Goal: Information Seeking & Learning: Learn about a topic

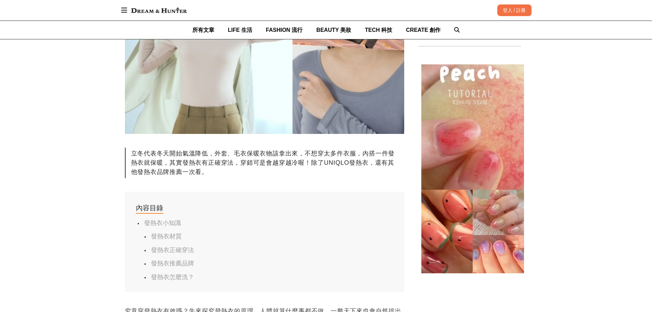
scroll to position [308, 0]
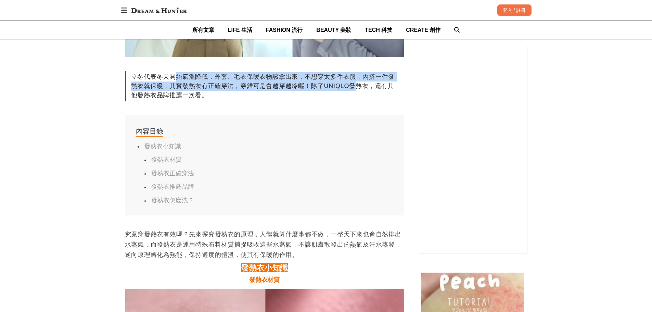
drag, startPoint x: 205, startPoint y: 77, endPoint x: 357, endPoint y: 81, distance: 152.3
click at [357, 81] on div "立冬代表冬天開始氣溫降低，外套、毛衣保暖衣物該拿出來，不想穿太多件衣服，內搭一件發熱衣就保暖，其實發熱衣有正確穿法，穿錯可是會越穿越冷喔！除了UNIQLO發熱…" at bounding box center [264, 86] width 279 height 30
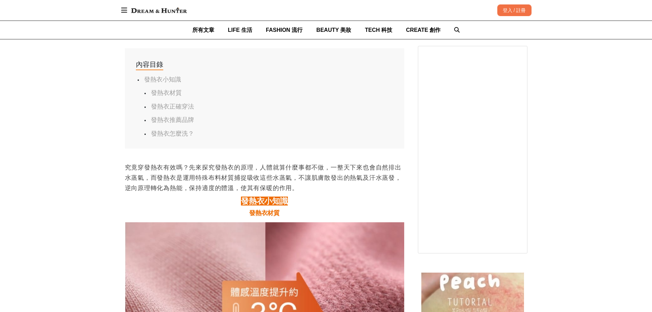
scroll to position [376, 0]
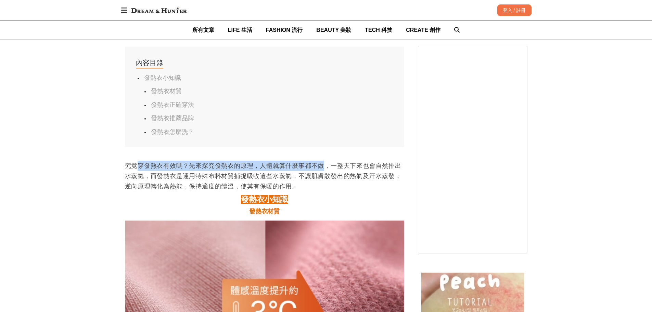
drag, startPoint x: 135, startPoint y: 169, endPoint x: 326, endPoint y: 170, distance: 191.2
click at [326, 170] on p "究竟穿發熱衣有效嗎？先來探究發熱衣的原理，人體就算什麼事都不做，一整天下來也會自然排出水蒸氣，而發熱衣是運用特殊布料材質捕捉吸收這些水蒸氣，不讓肌膚散發出的熱…" at bounding box center [264, 175] width 279 height 31
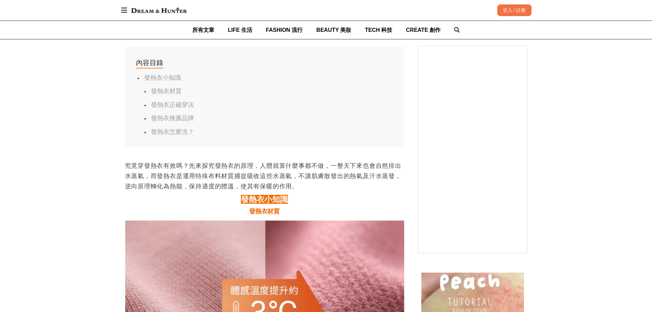
click at [339, 189] on p "究竟穿發熱衣有效嗎？先來探究發熱衣的原理，人體就算什麼事都不做，一整天下來也會自然排出水蒸氣，而發熱衣是運用特殊布料材質捕捉吸收這些水蒸氣，不讓肌膚散發出的熱…" at bounding box center [264, 175] width 279 height 31
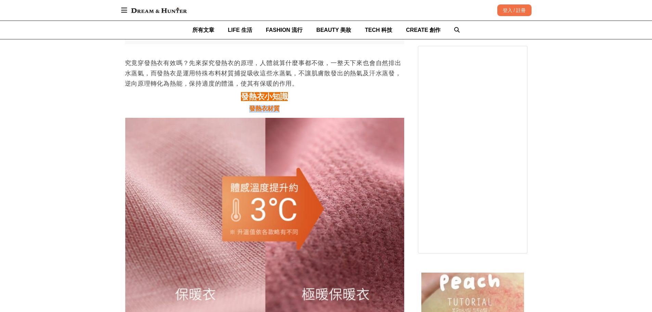
drag, startPoint x: 250, startPoint y: 111, endPoint x: 289, endPoint y: 109, distance: 38.7
click at [289, 109] on h3 "發熱衣材質" at bounding box center [264, 109] width 279 height 8
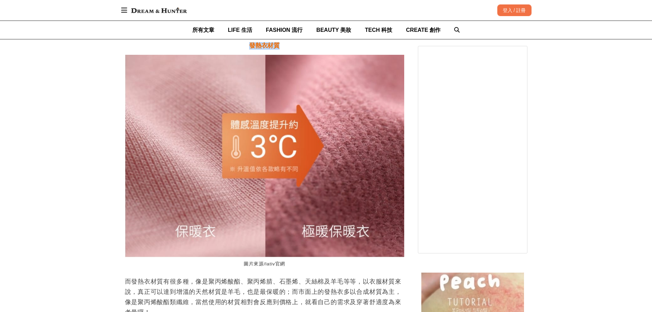
scroll to position [547, 0]
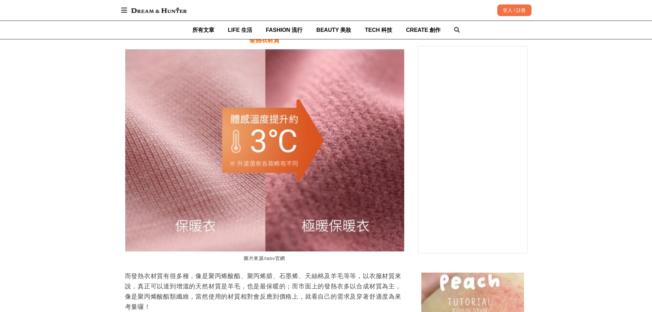
click at [368, 277] on p "而發熱衣材質有很多種，像是聚丙烯酸酯、聚丙烯腈、石墨烯、天絲棉及羊毛等等，以衣服材質來說，真正可以達到增溫的天然材質是羊毛，也是最保暖的；而市面上的發熱衣多以…" at bounding box center [264, 291] width 279 height 41
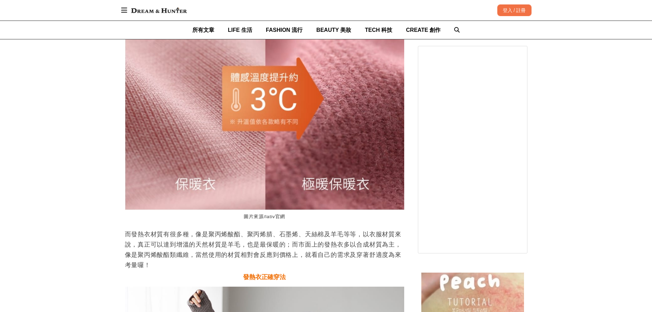
scroll to position [616, 0]
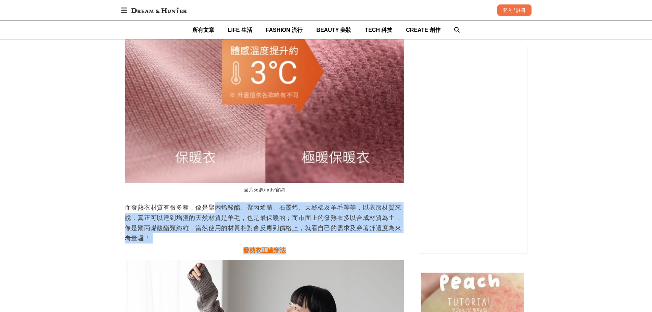
drag, startPoint x: 219, startPoint y: 209, endPoint x: 380, endPoint y: 246, distance: 165.3
click at [380, 246] on figure "圖片來源/lativ官網 而發熱衣材質有很多種，像是聚丙烯酸酯、聚丙烯腈、石墨烯、天絲棉及羊毛等等，以衣服材質來說，真正可以達到增溫的天然材質是羊毛，也是最保…" at bounding box center [264, 117] width 279 height 273
click at [387, 233] on p "而發熱衣材質有很多種，像是聚丙烯酸酯、聚丙烯腈、石墨烯、天絲棉及羊毛等等，以衣服材質來說，真正可以達到增溫的天然材質是羊毛，也是最保暖的；而市面上的發熱衣多以…" at bounding box center [264, 222] width 279 height 41
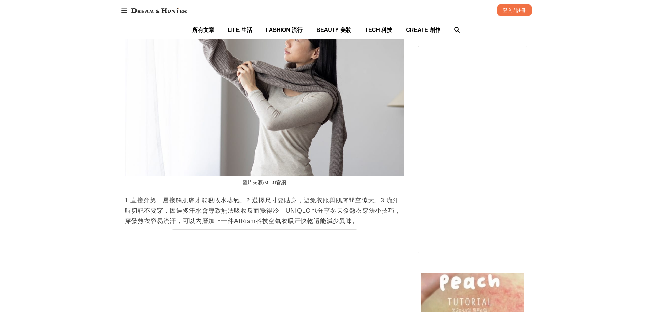
scroll to position [889, 0]
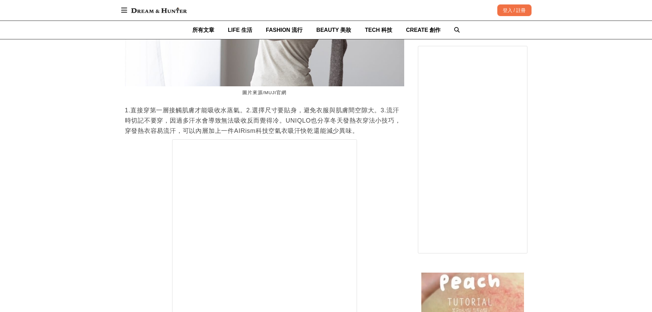
scroll to position [1026, 0]
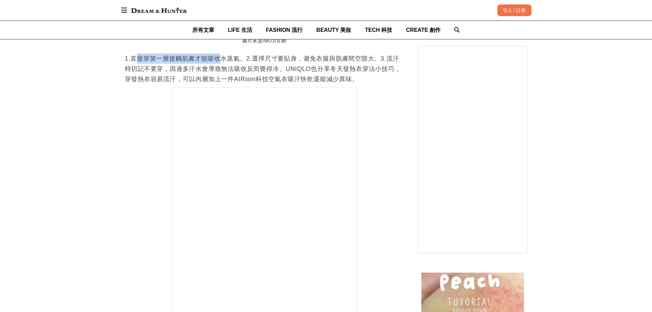
drag, startPoint x: 137, startPoint y: 60, endPoint x: 260, endPoint y: 89, distance: 127.2
click at [236, 62] on p "1.直接穿第一層接觸肌膚才能吸收水蒸氣。2.選擇尺寸要貼身，避免衣服與肌膚間空隙大。3.流汗時切記不要穿，因過多汗水會導致無法吸收反而覺得冷。UNIQLO也分…" at bounding box center [264, 68] width 279 height 31
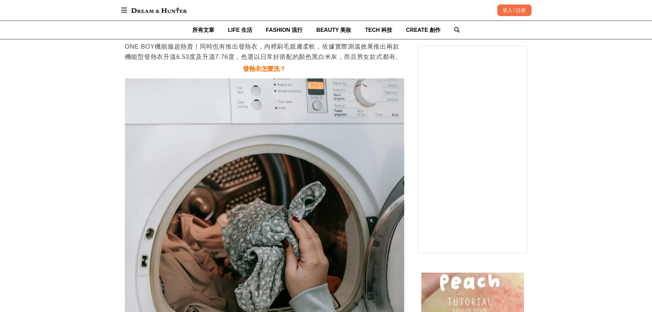
scroll to position [2566, 0]
